Goal: Use online tool/utility: Utilize a website feature to perform a specific function

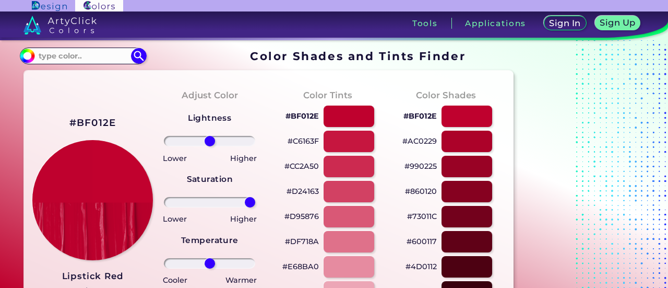
drag, startPoint x: 208, startPoint y: 199, endPoint x: 221, endPoint y: 230, distance: 33.7
type input "100"
click at [255, 197] on input "range" at bounding box center [209, 202] width 91 height 10
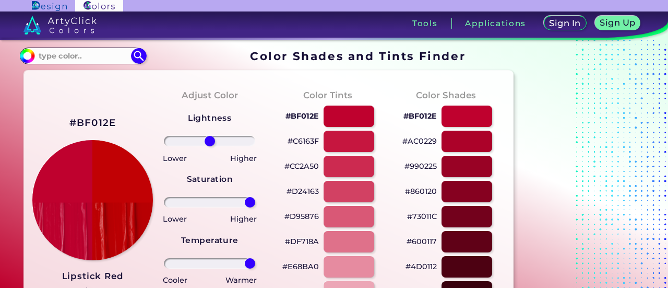
drag, startPoint x: 214, startPoint y: 264, endPoint x: 278, endPoint y: 258, distance: 63.9
type input "100"
click at [255, 259] on input "range" at bounding box center [209, 263] width 91 height 10
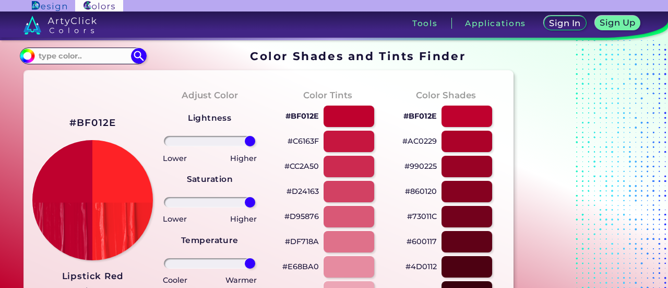
drag, startPoint x: 214, startPoint y: 142, endPoint x: 262, endPoint y: 131, distance: 48.9
click at [255, 136] on input "range" at bounding box center [209, 141] width 91 height 10
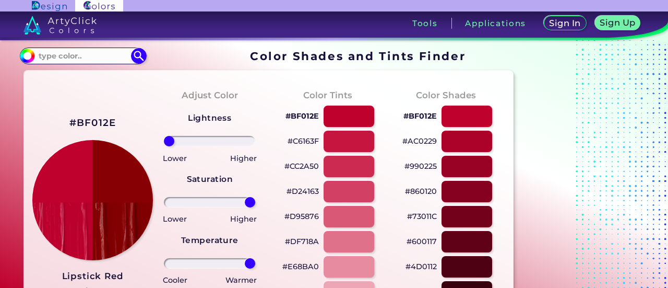
drag, startPoint x: 238, startPoint y: 147, endPoint x: 156, endPoint y: 156, distance: 83.0
type input "-100"
click at [164, 146] on input "range" at bounding box center [209, 141] width 91 height 10
drag, startPoint x: 193, startPoint y: 213, endPoint x: 188, endPoint y: 217, distance: 6.7
click at [188, 217] on div "Lightness Saturation Temperature Lower Higher Lower Higher Cooler Warmer Update…" at bounding box center [209, 229] width 101 height 251
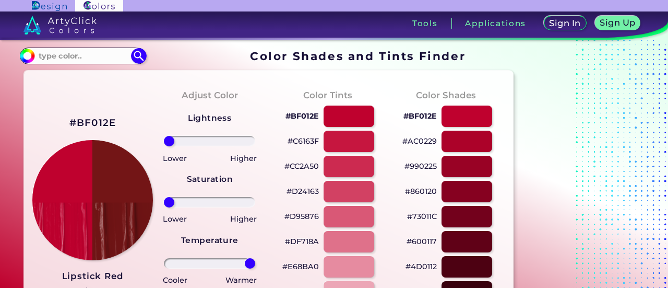
drag, startPoint x: 231, startPoint y: 208, endPoint x: 136, endPoint y: 219, distance: 95.1
type input "-100"
click at [164, 207] on input "range" at bounding box center [209, 202] width 91 height 10
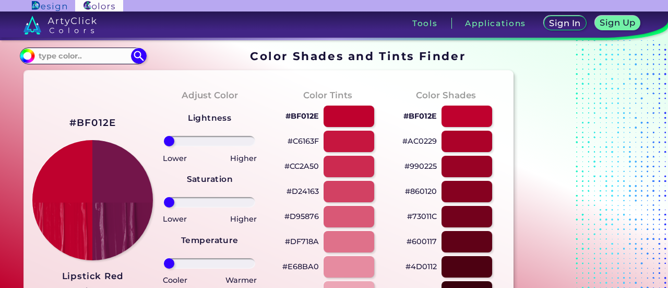
drag, startPoint x: 242, startPoint y: 263, endPoint x: 158, endPoint y: 280, distance: 86.3
click at [164, 268] on input "range" at bounding box center [209, 263] width 91 height 10
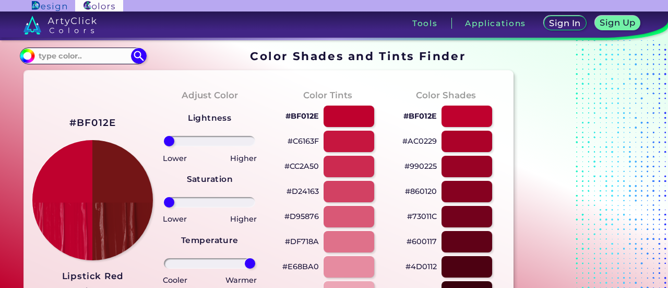
drag, startPoint x: 171, startPoint y: 264, endPoint x: 295, endPoint y: 260, distance: 123.3
type input "100"
click at [255, 260] on input "range" at bounding box center [209, 263] width 91 height 10
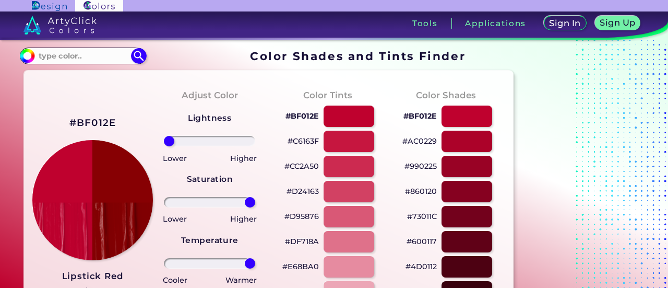
drag, startPoint x: 172, startPoint y: 205, endPoint x: 264, endPoint y: 209, distance: 92.0
type input "100"
click at [255, 207] on input "range" at bounding box center [209, 202] width 91 height 10
drag, startPoint x: 170, startPoint y: 134, endPoint x: 226, endPoint y: 152, distance: 59.3
click at [226, 152] on div "Lightness Saturation Temperature Lower Higher Lower Higher Cooler Warmer Update…" at bounding box center [209, 229] width 101 height 251
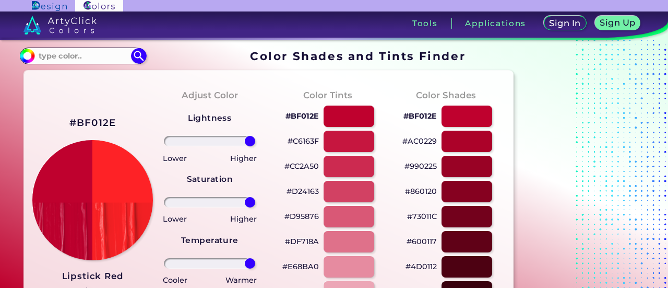
drag, startPoint x: 181, startPoint y: 145, endPoint x: 287, endPoint y: 137, distance: 106.8
type input "100"
click at [255, 137] on input "range" at bounding box center [209, 141] width 91 height 10
click at [64, 208] on img at bounding box center [93, 200] width 122 height 122
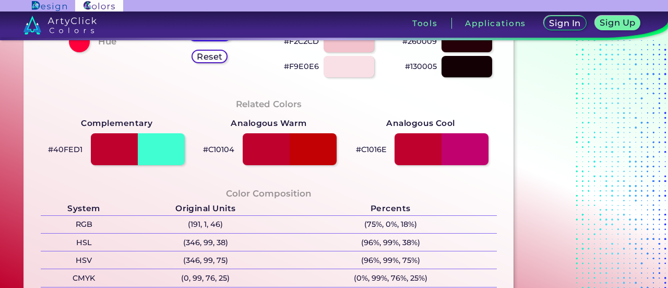
scroll to position [313, 0]
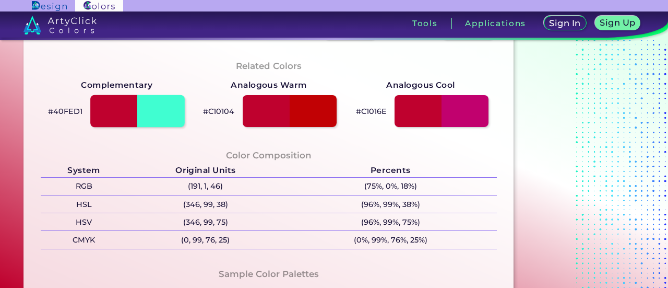
click at [164, 109] on div at bounding box center [137, 111] width 95 height 32
type input "#40fed1"
type input "0"
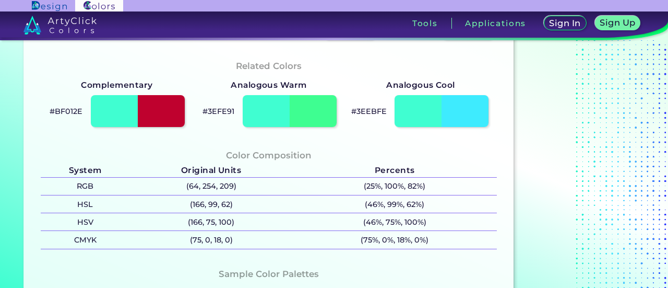
scroll to position [104, 0]
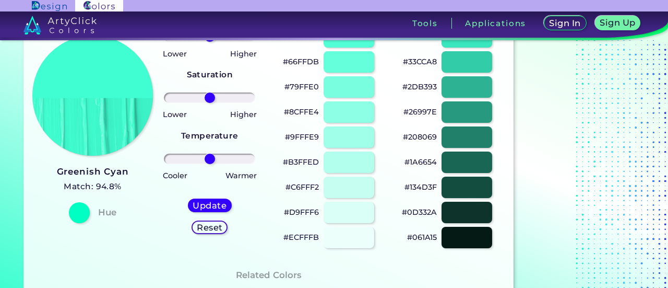
drag, startPoint x: 214, startPoint y: 164, endPoint x: 244, endPoint y: 168, distance: 29.9
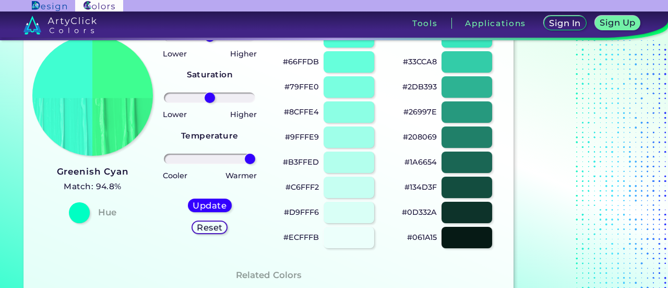
drag, startPoint x: 210, startPoint y: 160, endPoint x: 252, endPoint y: 146, distance: 44.8
type input "100"
click at [255, 154] on input "range" at bounding box center [209, 159] width 91 height 10
drag, startPoint x: 217, startPoint y: 97, endPoint x: 274, endPoint y: 96, distance: 56.9
type input "100"
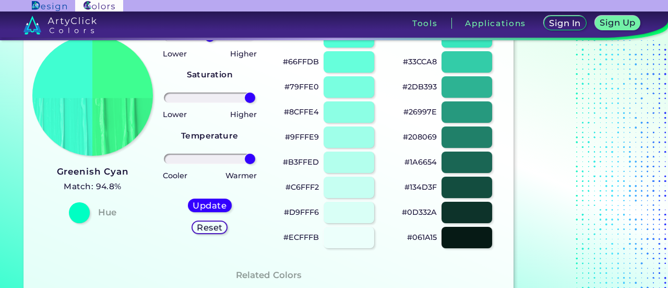
click at [255, 96] on input "range" at bounding box center [209, 97] width 91 height 10
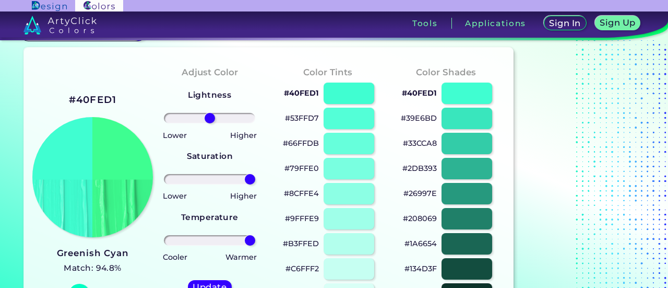
scroll to position [0, 0]
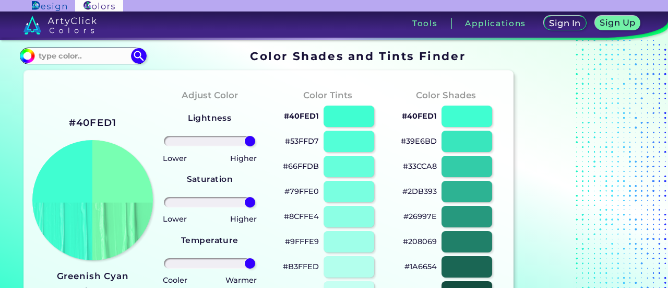
drag, startPoint x: 211, startPoint y: 145, endPoint x: 281, endPoint y: 151, distance: 70.3
click at [255, 146] on input "range" at bounding box center [209, 141] width 91 height 10
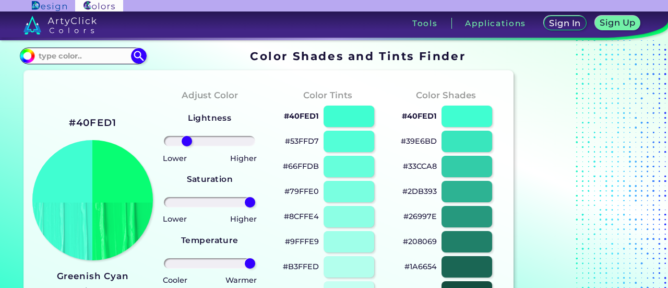
drag, startPoint x: 226, startPoint y: 142, endPoint x: 187, endPoint y: 175, distance: 51.4
type input "-56"
click at [187, 146] on input "range" at bounding box center [209, 141] width 91 height 10
drag, startPoint x: 252, startPoint y: 209, endPoint x: 144, endPoint y: 221, distance: 108.8
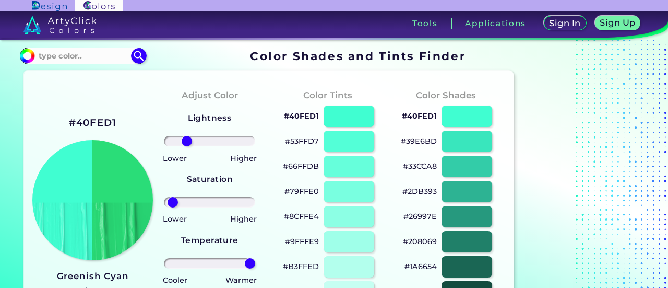
drag, startPoint x: 249, startPoint y: 207, endPoint x: 173, endPoint y: 229, distance: 79.3
type input "-91"
click at [173, 207] on input "range" at bounding box center [209, 202] width 91 height 10
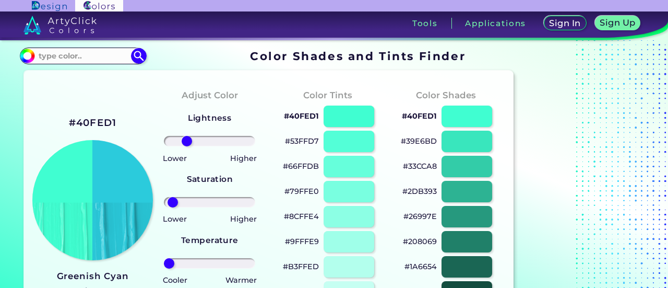
drag, startPoint x: 238, startPoint y: 269, endPoint x: 169, endPoint y: 289, distance: 72.1
type input "-100"
click at [169, 268] on input "range" at bounding box center [209, 263] width 91 height 10
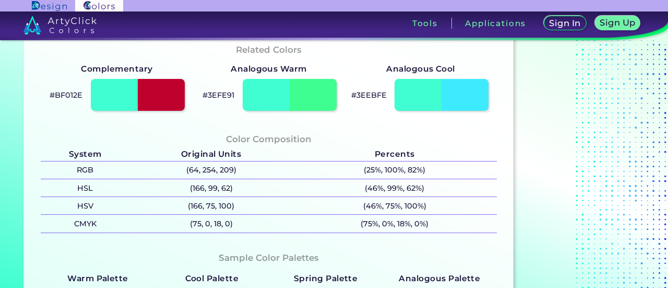
scroll to position [313, 0]
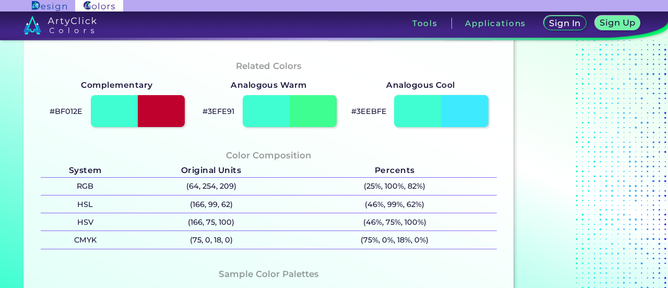
click at [460, 121] on div at bounding box center [441, 111] width 95 height 32
type input "#3eebfe"
type input "0"
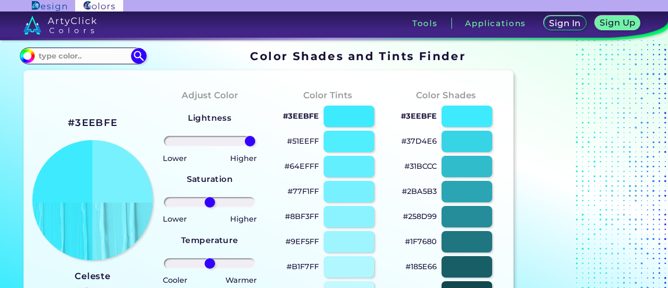
drag, startPoint x: 208, startPoint y: 143, endPoint x: 252, endPoint y: 203, distance: 74.4
type input "100"
click at [255, 146] on input "range" at bounding box center [209, 141] width 91 height 10
drag, startPoint x: 205, startPoint y: 199, endPoint x: 275, endPoint y: 201, distance: 70.0
type input "100"
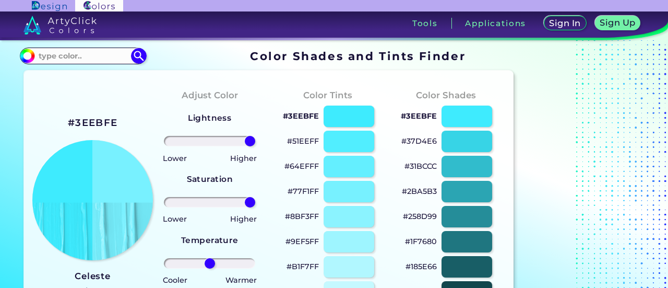
click at [255, 200] on input "range" at bounding box center [209, 202] width 91 height 10
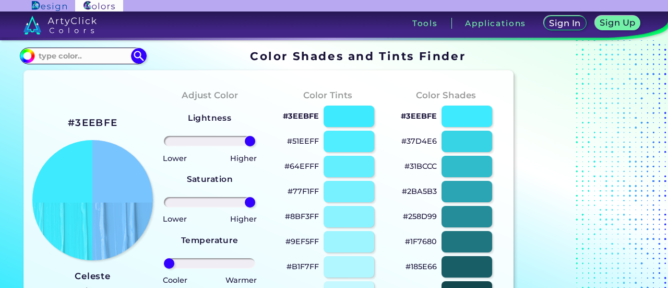
drag, startPoint x: 218, startPoint y: 256, endPoint x: 127, endPoint y: 255, distance: 90.9
type input "-100"
click at [164, 258] on input "range" at bounding box center [209, 263] width 91 height 10
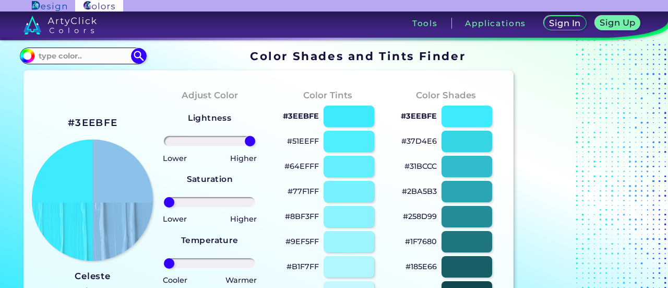
drag, startPoint x: 197, startPoint y: 213, endPoint x: 147, endPoint y: 225, distance: 51.7
type input "-100"
click at [164, 207] on input "range" at bounding box center [209, 202] width 91 height 10
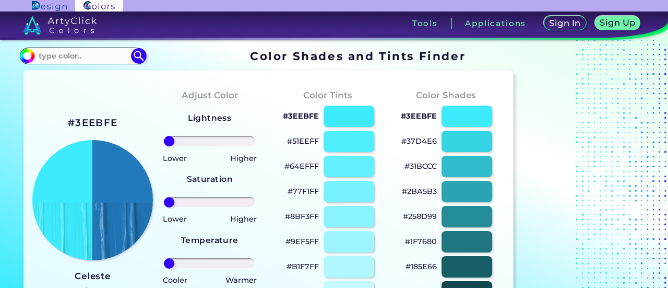
drag, startPoint x: 249, startPoint y: 143, endPoint x: 148, endPoint y: 187, distance: 110.1
type input "-100"
click at [164, 146] on input "range" at bounding box center [209, 141] width 91 height 10
